Goal: Find specific page/section: Find specific page/section

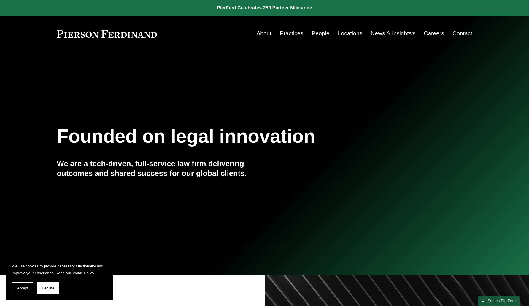
click at [348, 32] on link "Locations" at bounding box center [350, 33] width 24 height 11
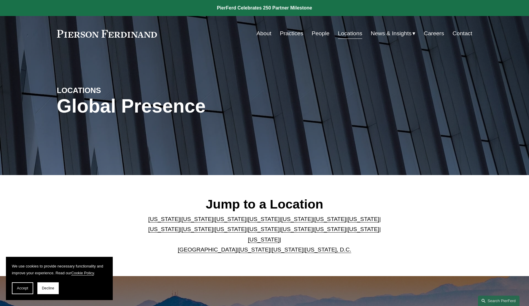
click at [347, 232] on link "[US_STATE]" at bounding box center [363, 229] width 32 height 6
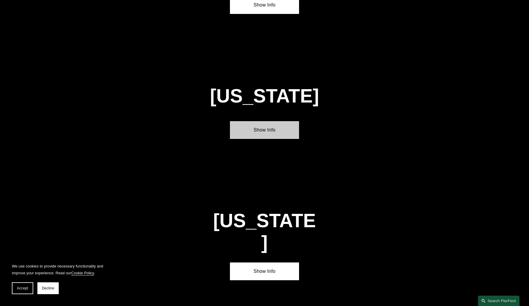
scroll to position [1900, 0]
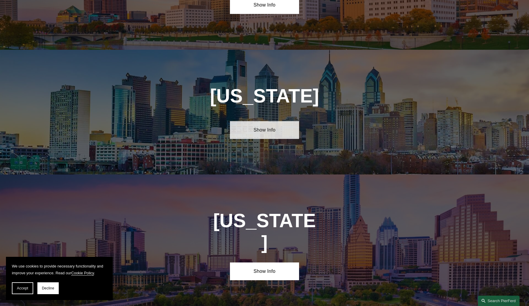
click at [263, 121] on link "Show Info" at bounding box center [264, 130] width 69 height 18
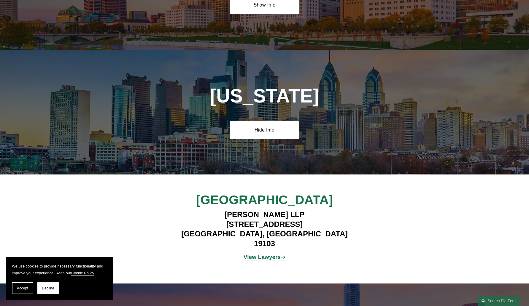
click at [99, 175] on div "[GEOGRAPHIC_DATA] [PERSON_NAME] LLP [STREET_ADDRESS] View Lawyers ➔" at bounding box center [264, 229] width 529 height 109
click at [82, 50] on div "[US_STATE] Hide Info" at bounding box center [264, 112] width 529 height 125
